Goal: Go to known website: Go to known website

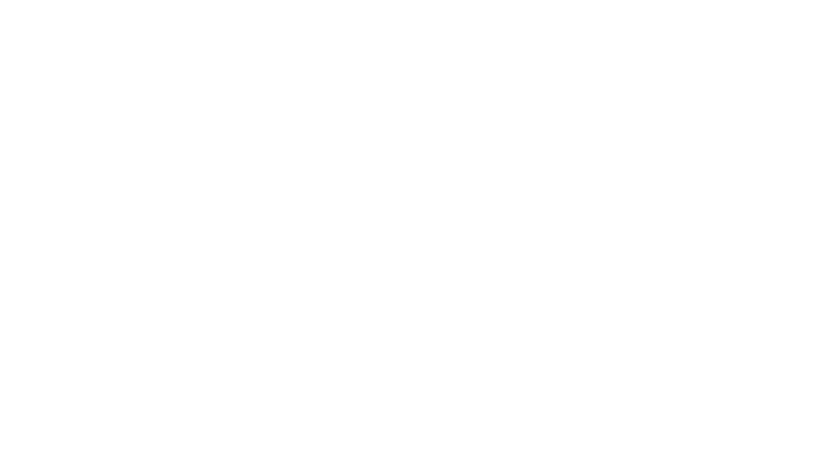
click at [794, 44] on div at bounding box center [412, 234] width 824 height 469
click at [661, 19] on div at bounding box center [412, 234] width 824 height 469
click at [193, 132] on div at bounding box center [412, 234] width 824 height 469
